Goal: Task Accomplishment & Management: Manage account settings

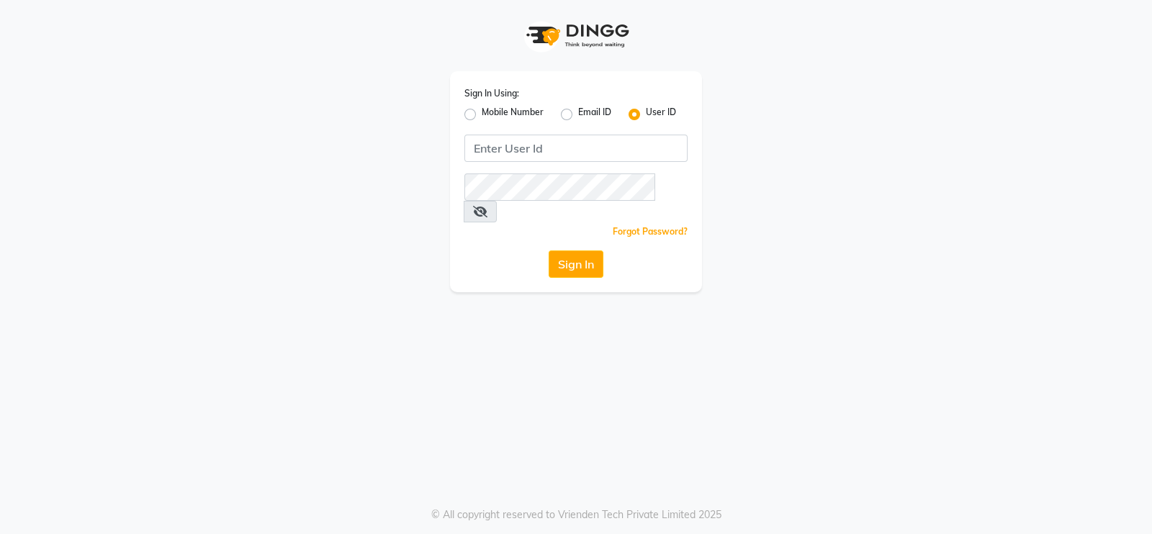
drag, startPoint x: 475, startPoint y: 113, endPoint x: 477, endPoint y: 127, distance: 14.6
click at [482, 113] on label "Mobile Number" at bounding box center [513, 114] width 62 height 17
click at [482, 113] on input "Mobile Number" at bounding box center [486, 110] width 9 height 9
radio input "true"
radio input "false"
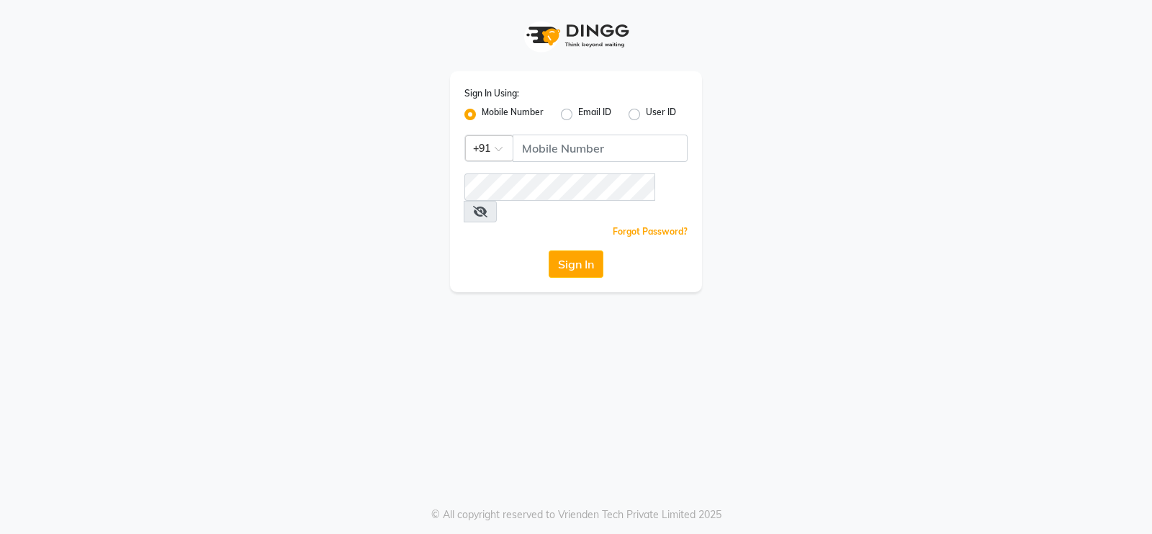
click at [551, 166] on div "Sign In Using: Mobile Number Email ID User ID Country Code × +91 Remember me Fo…" at bounding box center [576, 181] width 252 height 221
click at [560, 148] on input "Username" at bounding box center [600, 148] width 175 height 27
type input "9136367096"
click at [592, 251] on button "Sign In" at bounding box center [576, 264] width 55 height 27
